Goal: Task Accomplishment & Management: Complete application form

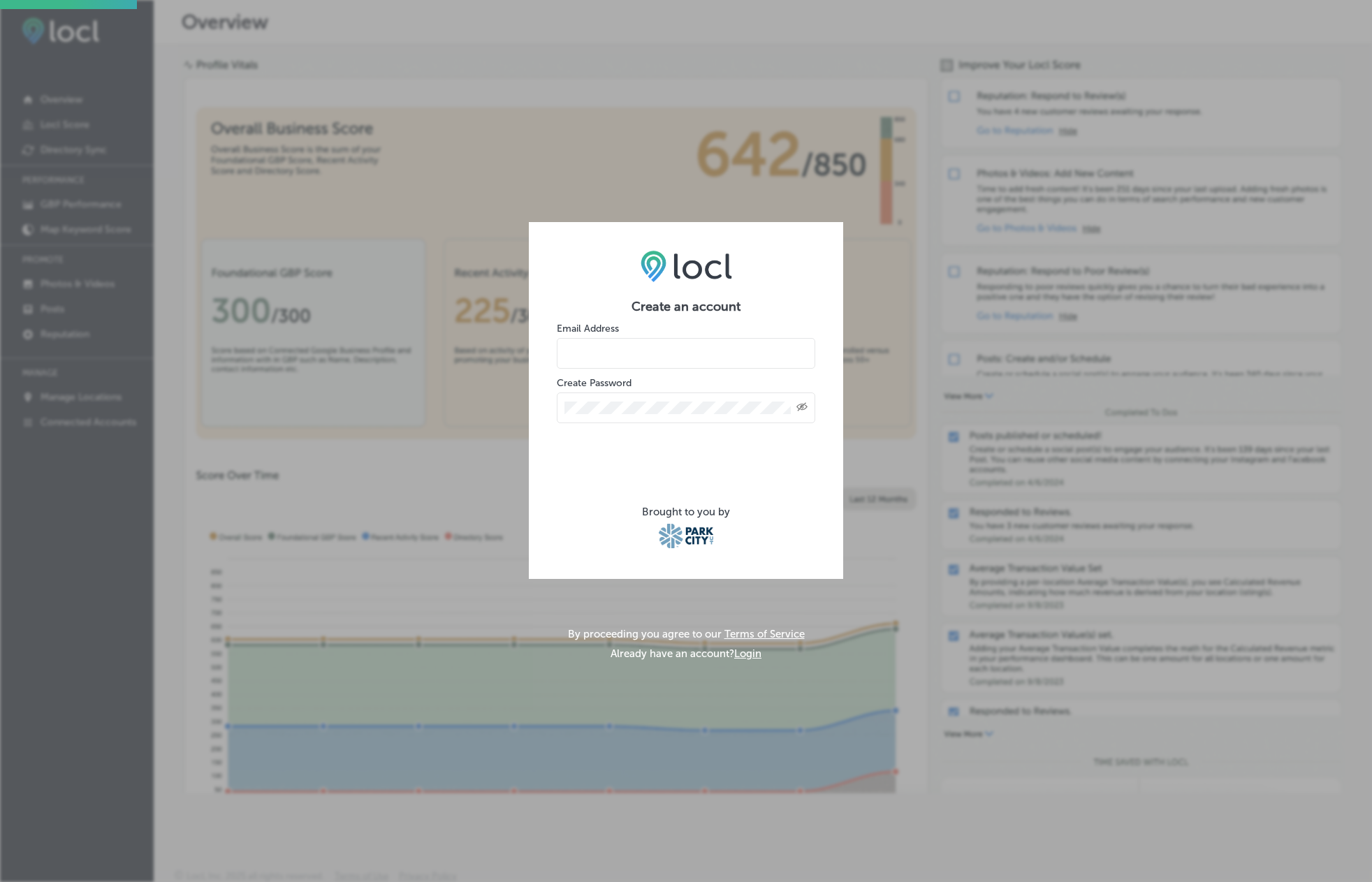
click at [648, 350] on input "email" at bounding box center [686, 352] width 258 height 30
type input "travis@morepowderdays.com"
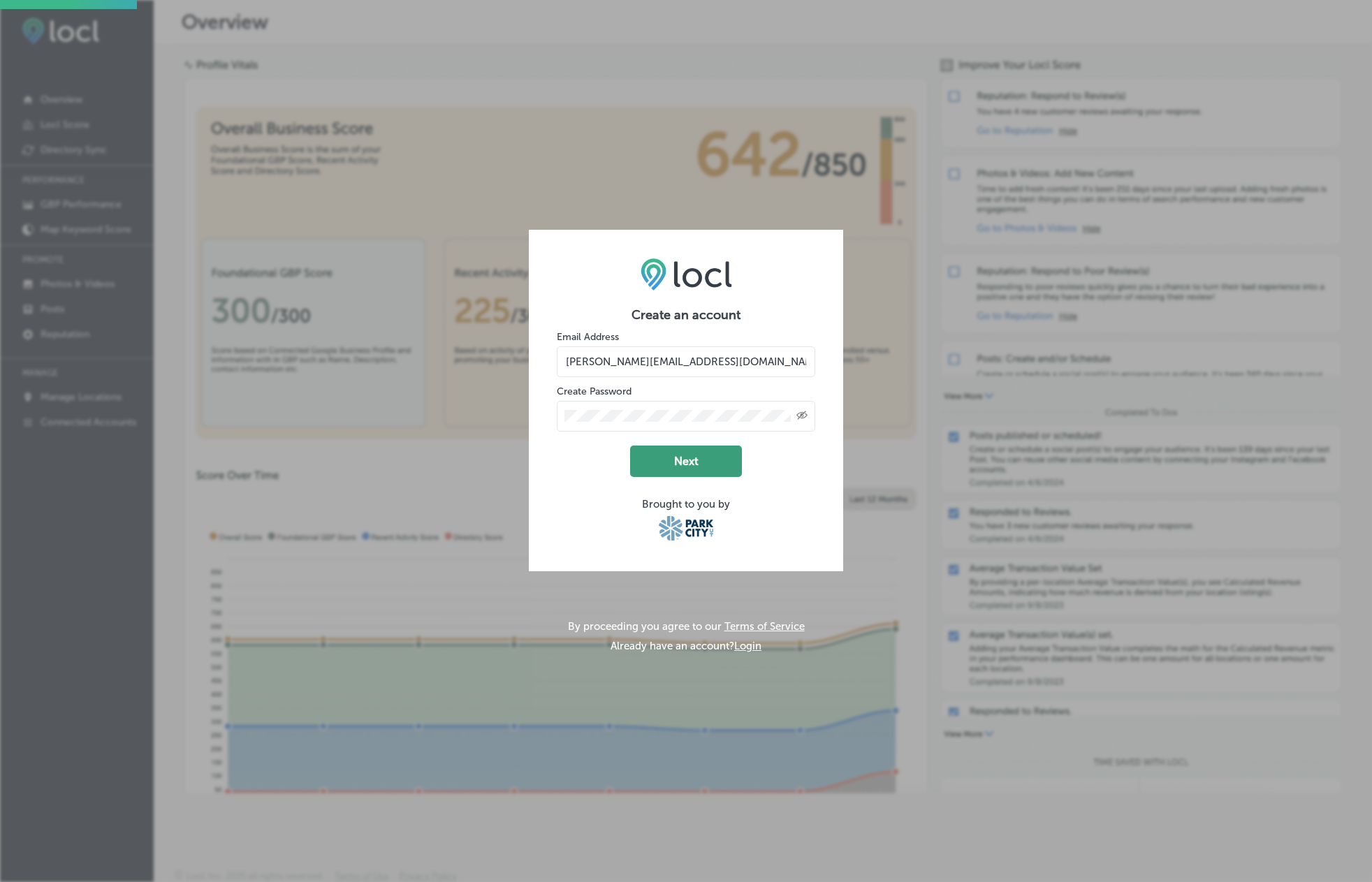
click at [669, 459] on button "Next" at bounding box center [686, 461] width 112 height 31
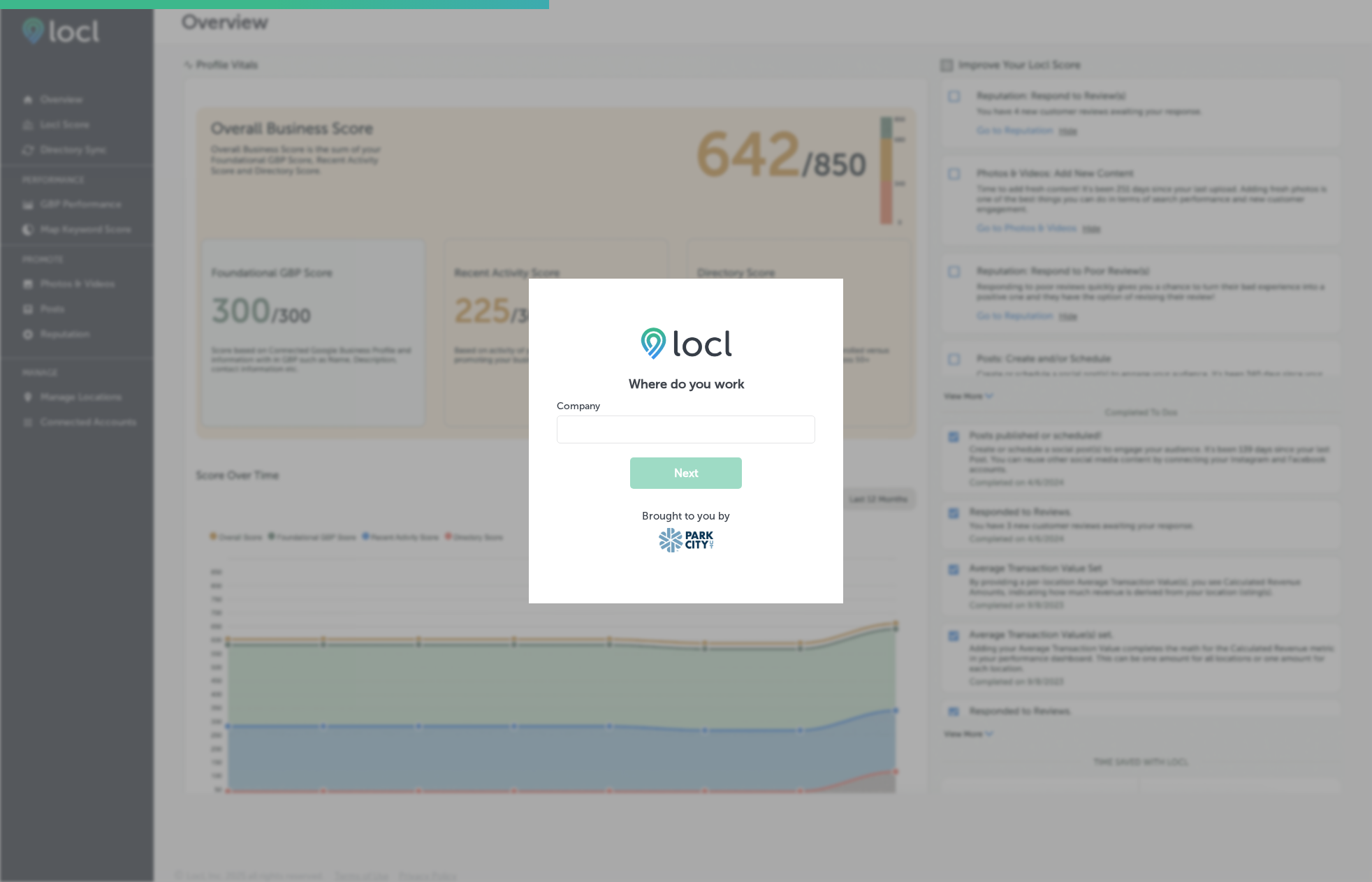
click at [687, 433] on input "name" at bounding box center [686, 429] width 258 height 28
type input "[GEOGRAPHIC_DATA]"
click at [666, 468] on button "Next" at bounding box center [686, 473] width 112 height 31
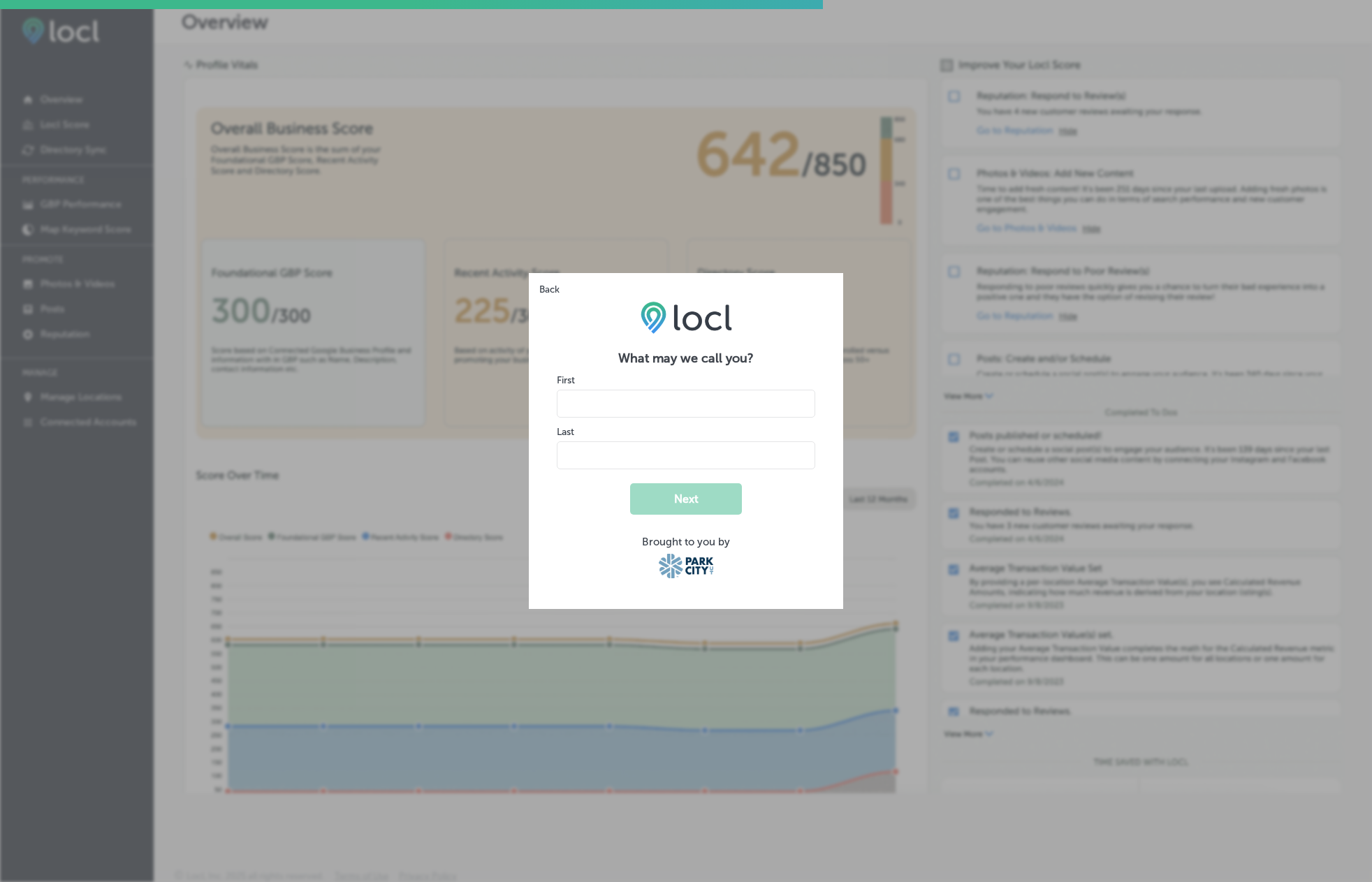
click at [674, 403] on input "name" at bounding box center [686, 403] width 258 height 28
type input "Travi"
type input "q"
type input "Travis"
type input "Isaacson"
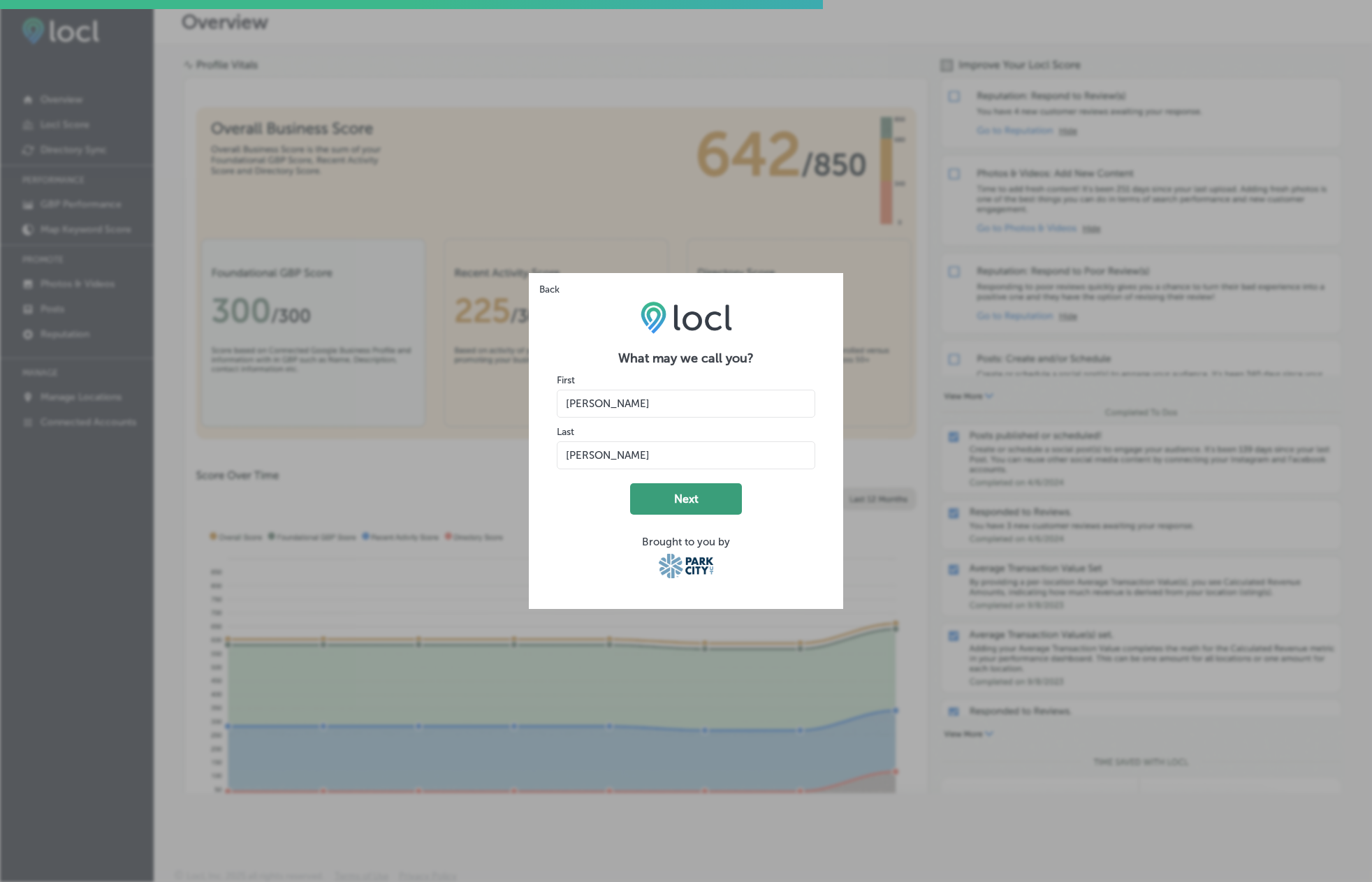
click at [689, 491] on button "Next" at bounding box center [686, 499] width 112 height 31
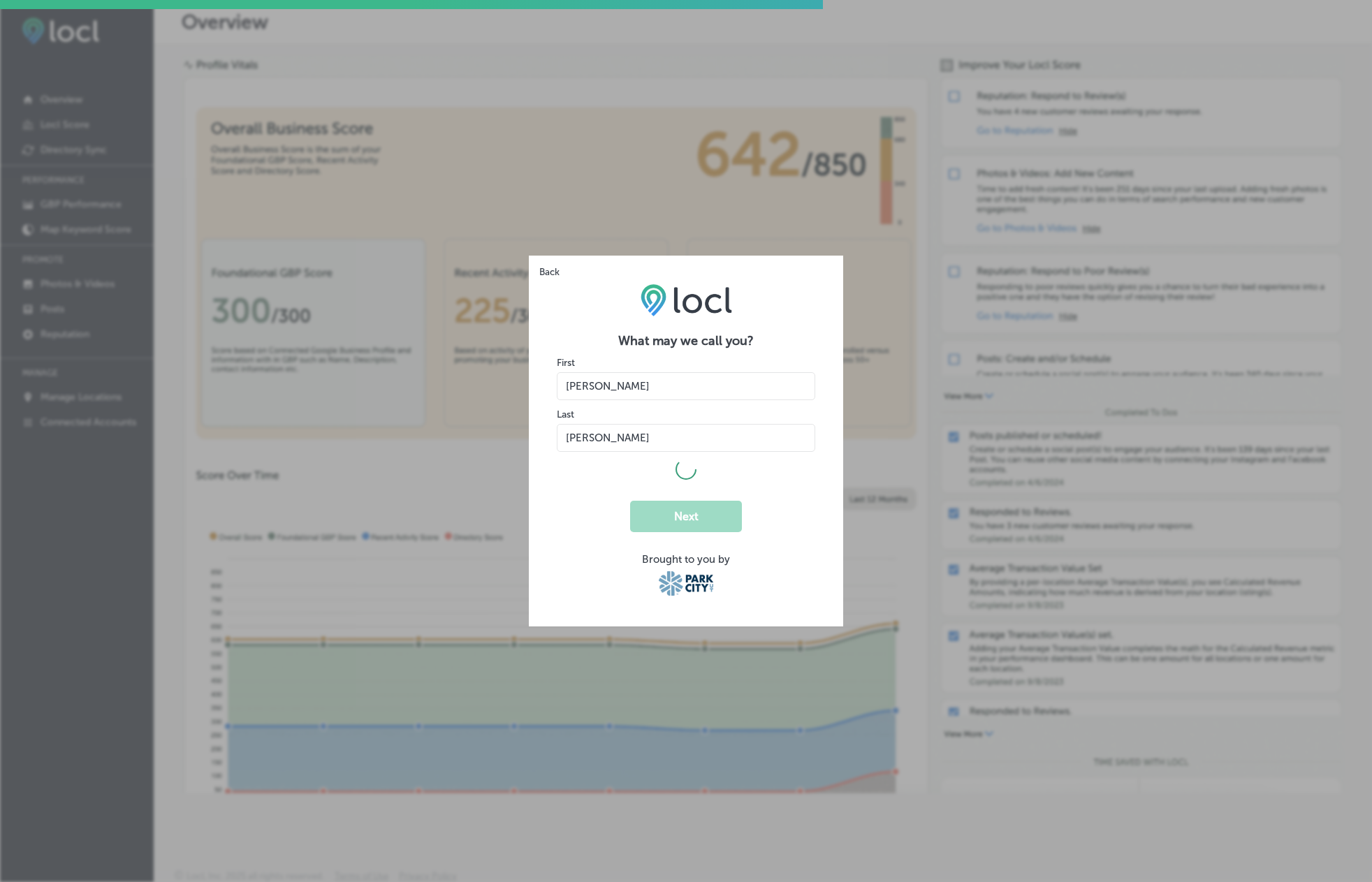
select select "US"
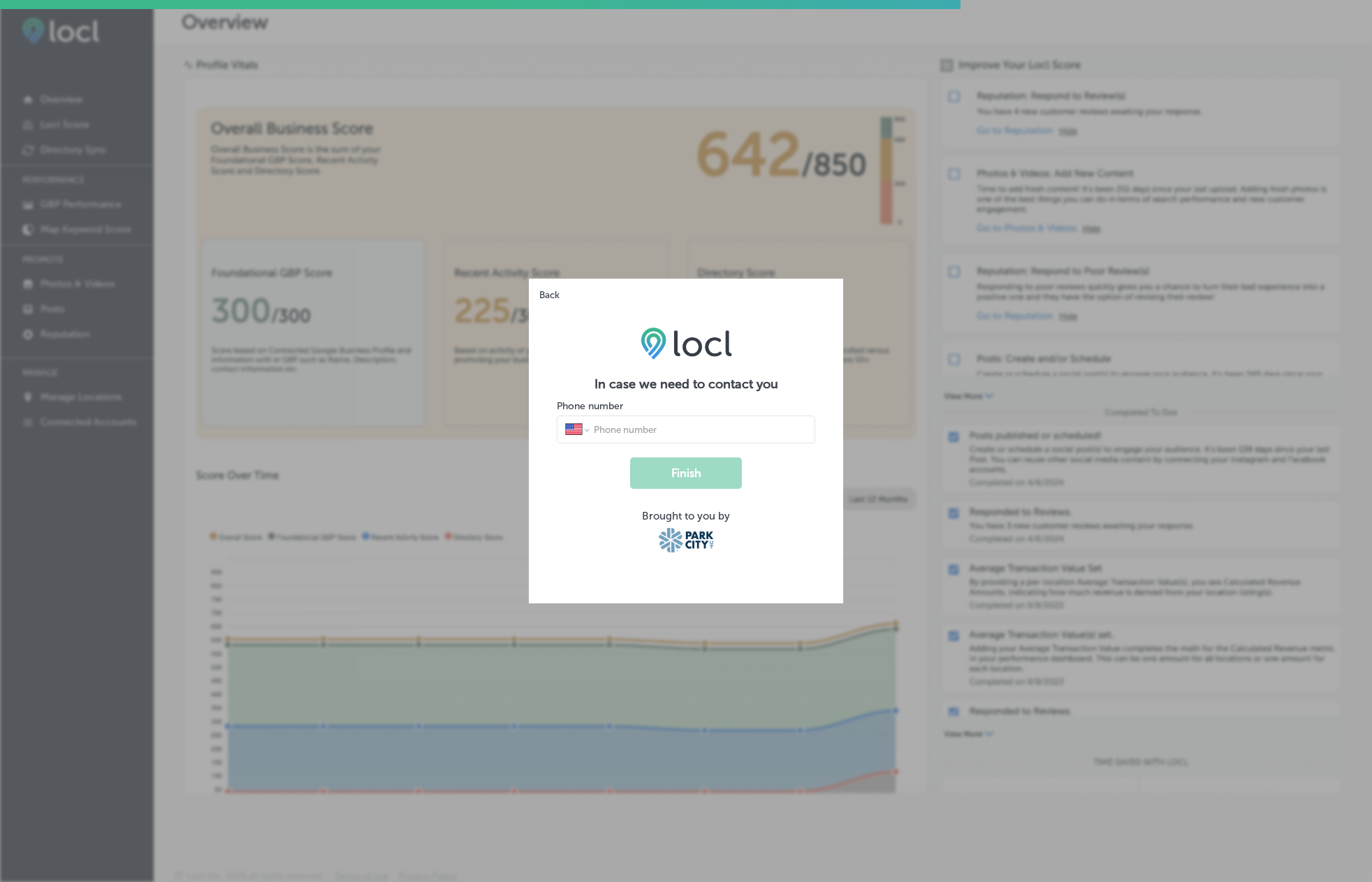
click at [660, 435] on input "tel" at bounding box center [699, 430] width 214 height 13
type input "1 (801) 916-3631"
click at [677, 473] on button "Finish" at bounding box center [686, 473] width 112 height 31
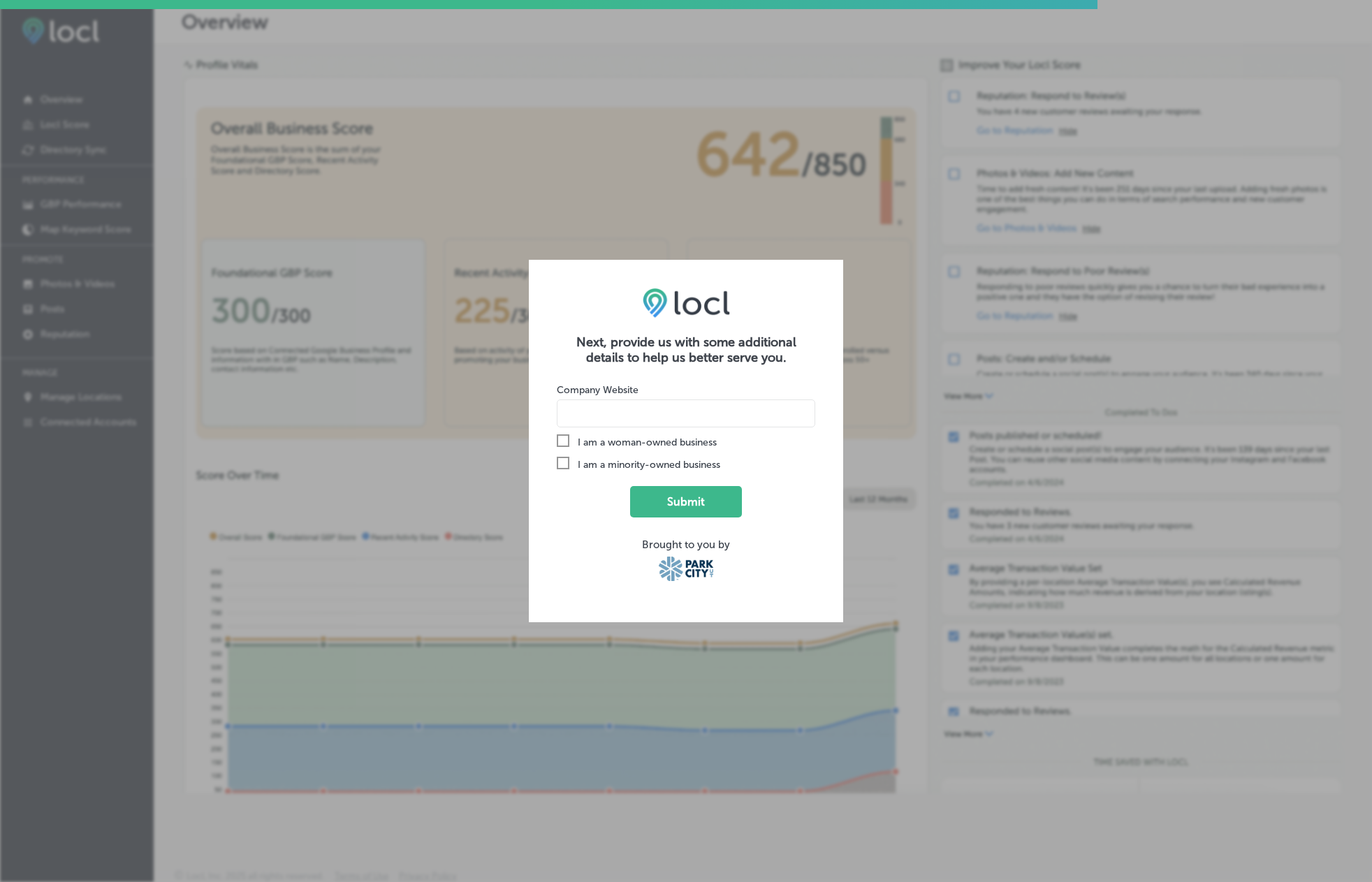
click at [601, 401] on input at bounding box center [686, 413] width 258 height 28
type input "newparkresort.com"
click at [691, 497] on button "Submit" at bounding box center [686, 502] width 112 height 31
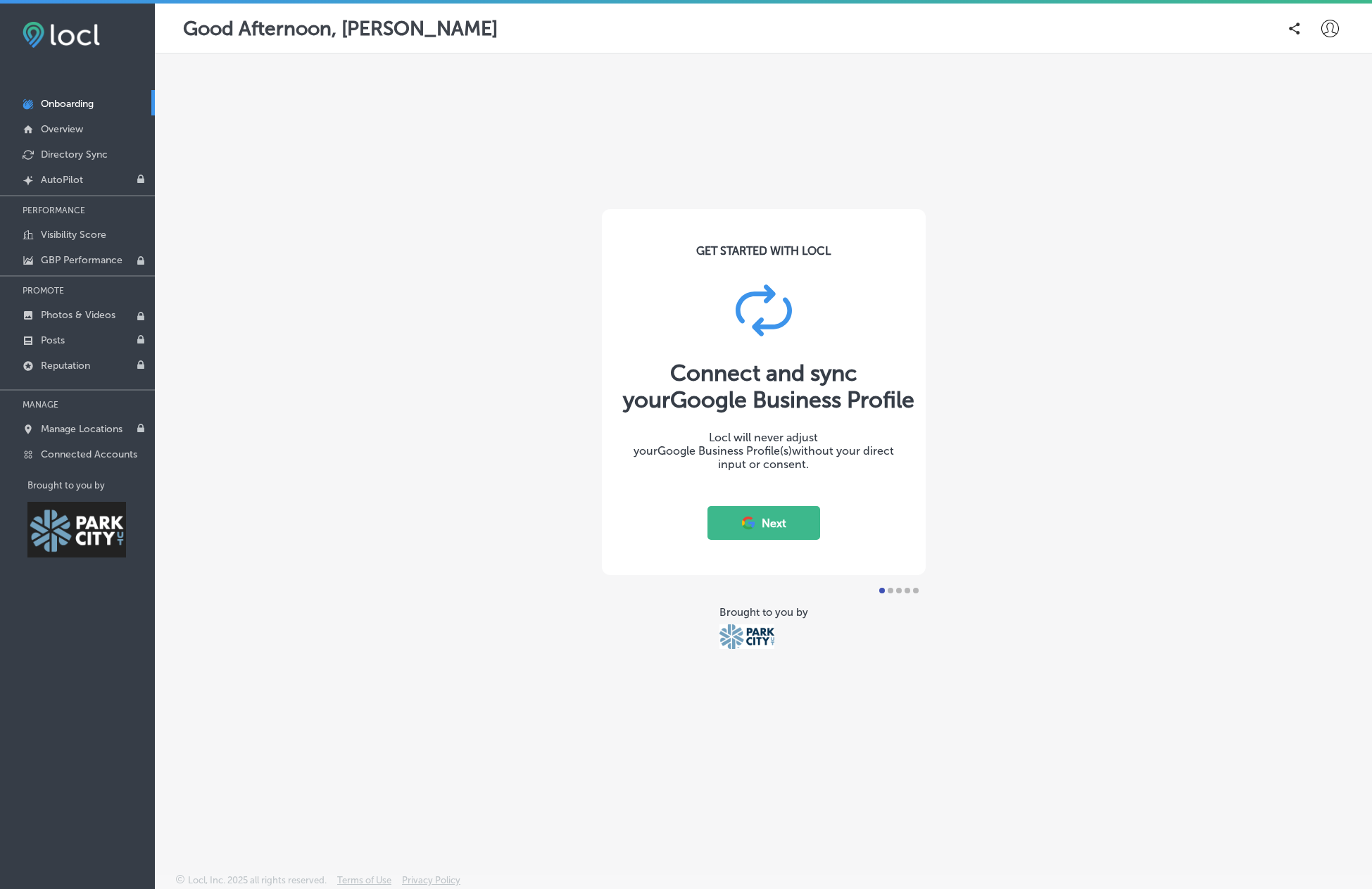
click at [784, 528] on button "Next" at bounding box center [763, 523] width 112 height 33
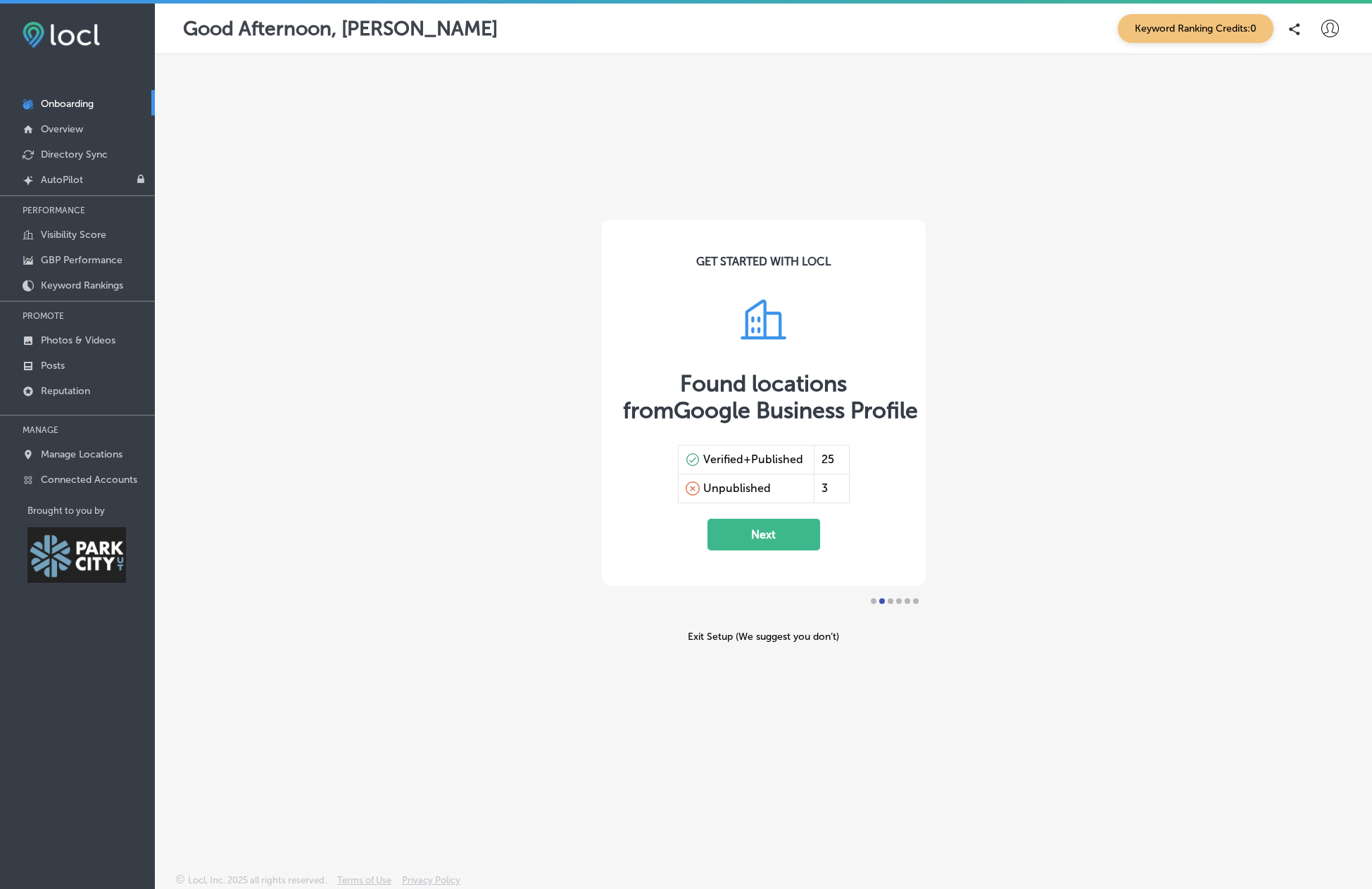
click at [781, 543] on button "Next" at bounding box center [763, 535] width 112 height 32
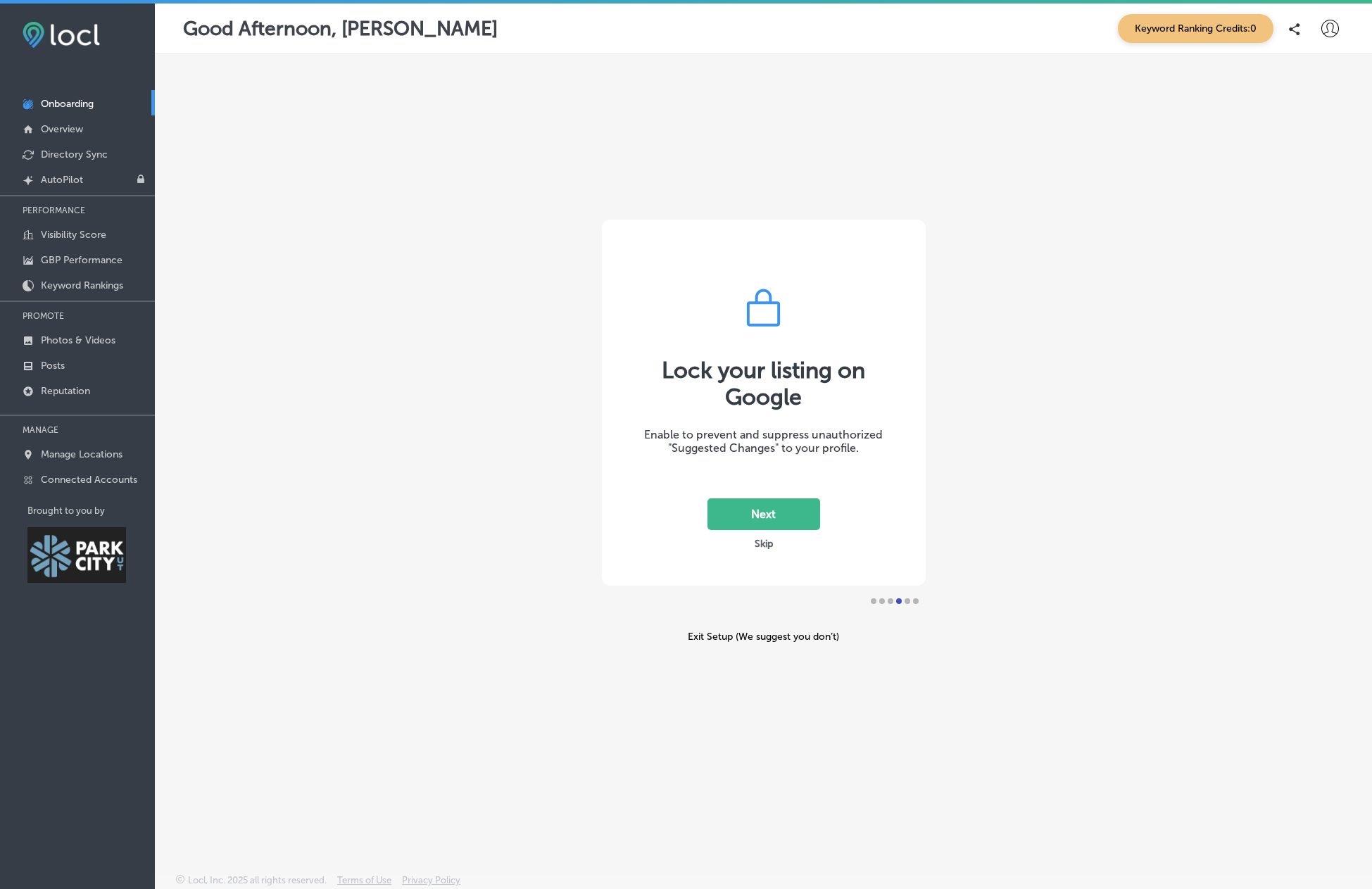
click at [784, 634] on div "Exit Setup (We suggest you don’t)" at bounding box center [763, 636] width 323 height 12
